Goal: Find specific page/section: Find specific page/section

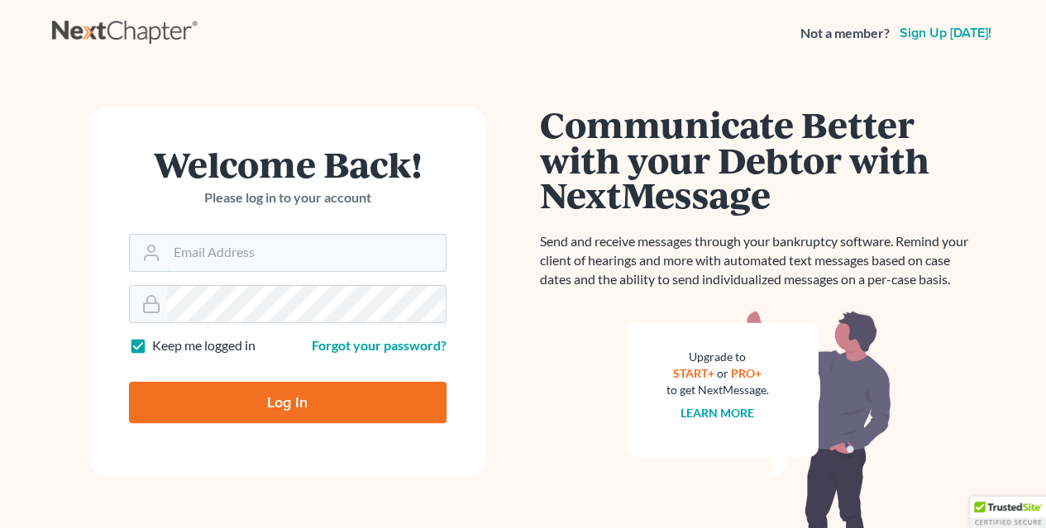
type input "msimmons@phippslaw.net"
click at [274, 411] on input "Log In" at bounding box center [287, 402] width 317 height 41
type input "Thinking..."
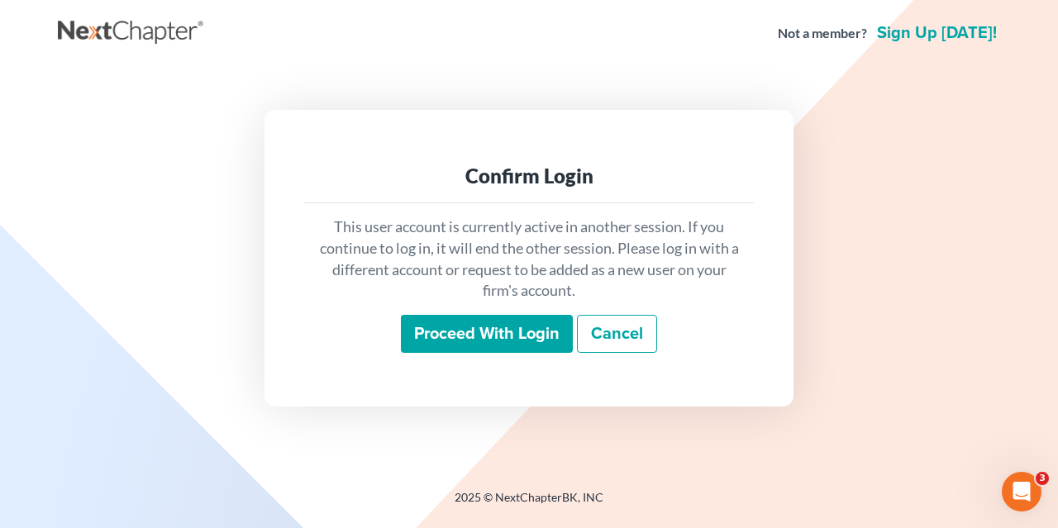
click at [463, 341] on input "Proceed with login" at bounding box center [487, 334] width 172 height 38
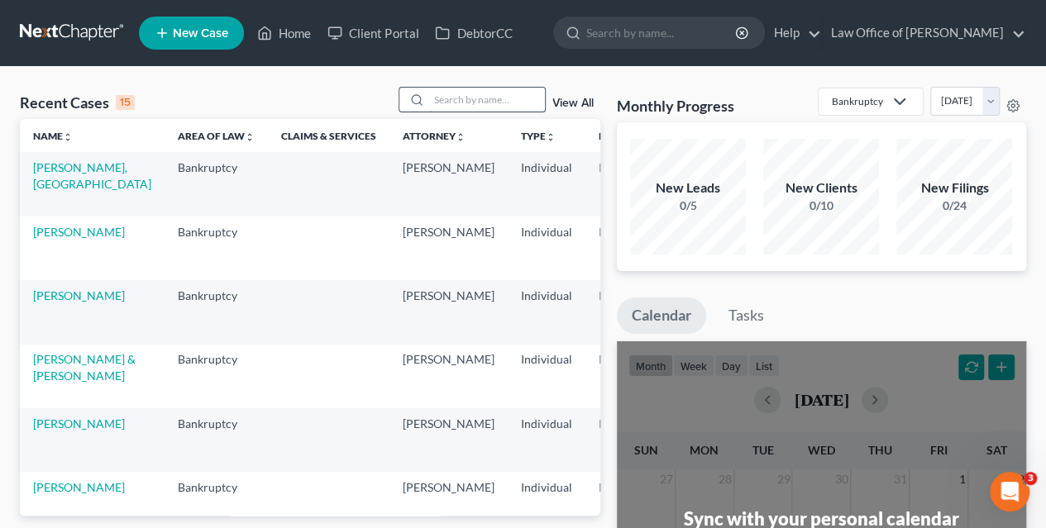
click at [494, 97] on input "search" at bounding box center [487, 100] width 116 height 24
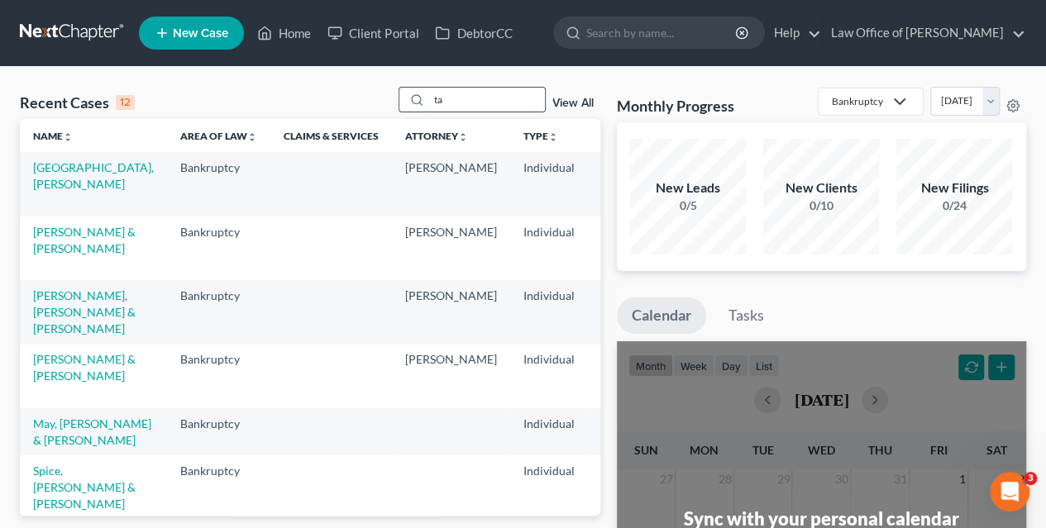
type input "t"
type input "May"
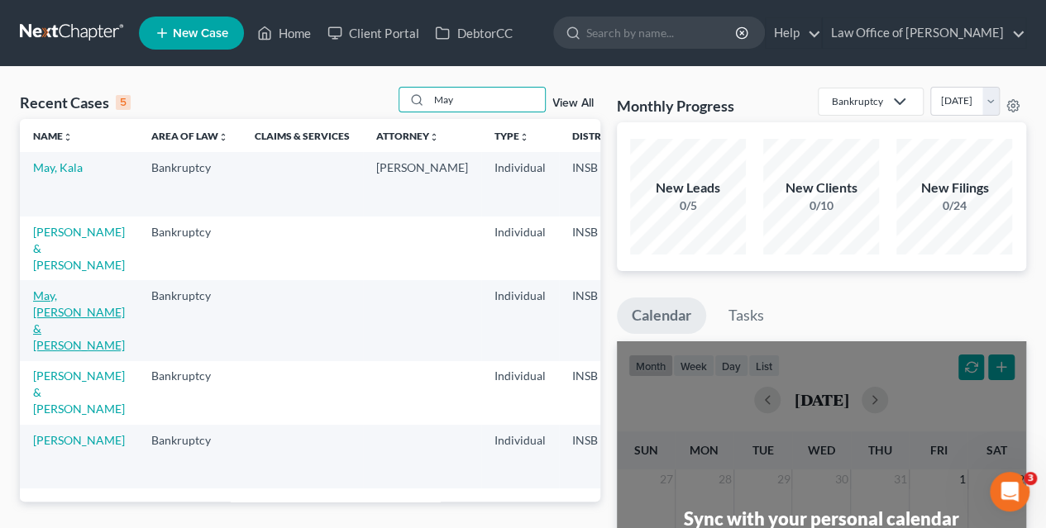
click at [41, 300] on link "May, Dean & Tammy" at bounding box center [79, 321] width 92 height 64
select select "0"
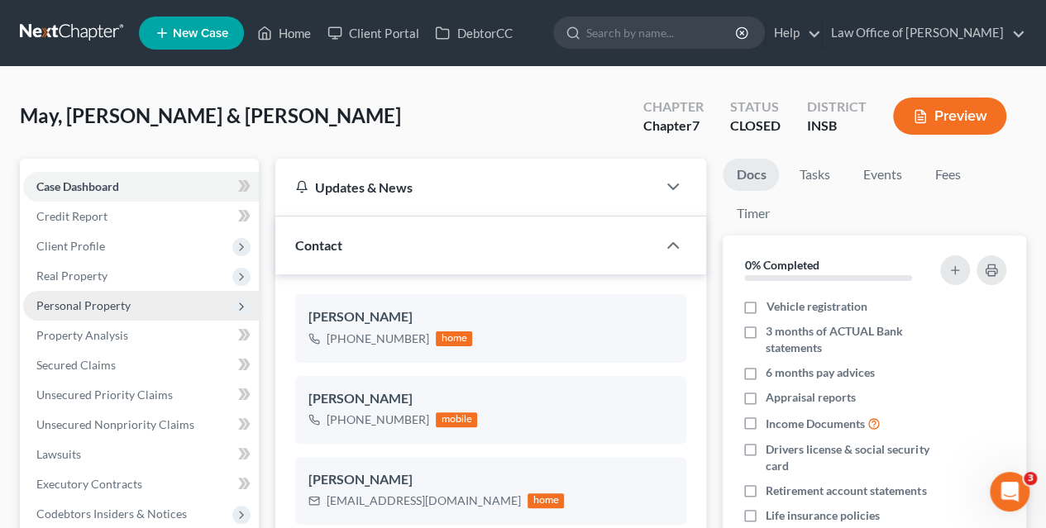
scroll to position [1362, 0]
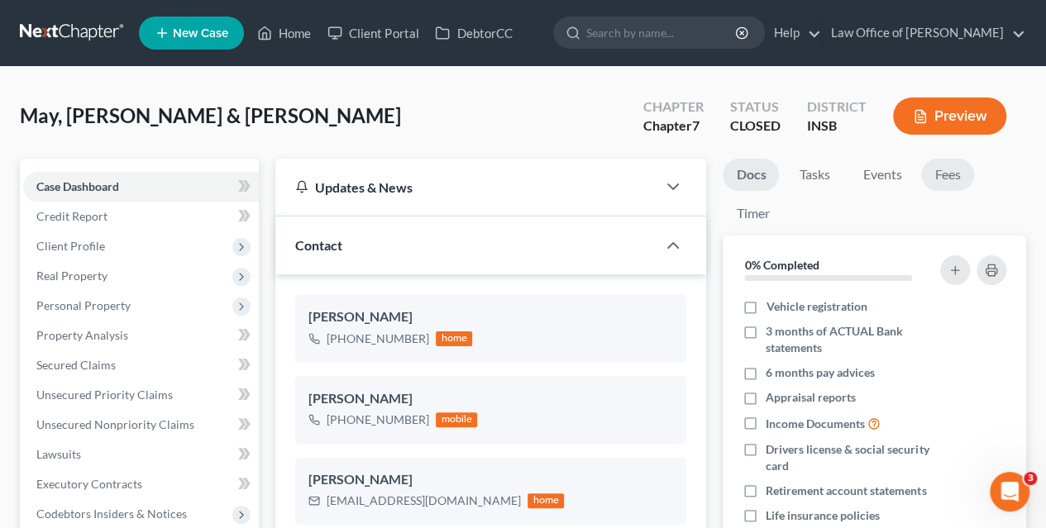
click at [954, 171] on link "Fees" at bounding box center [947, 175] width 53 height 32
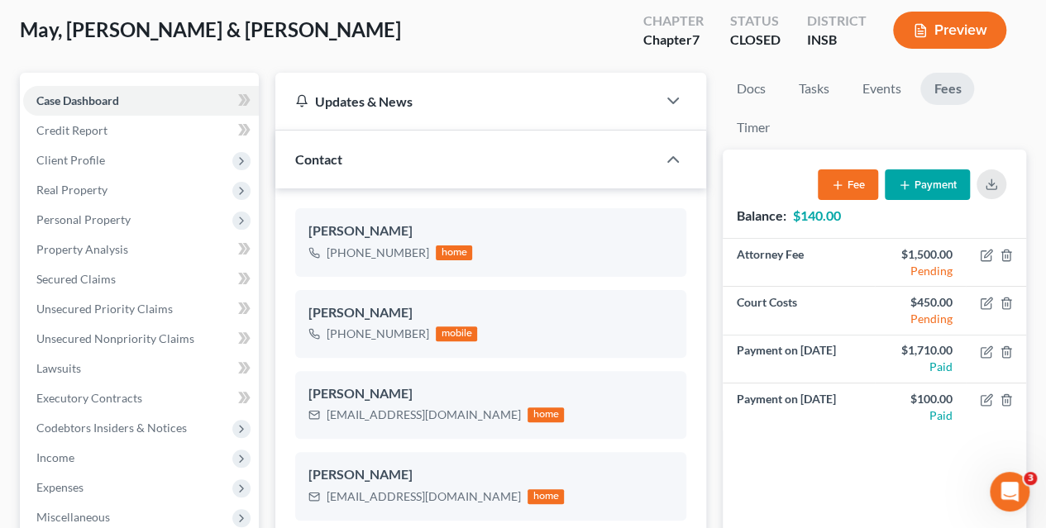
scroll to position [84, 0]
